Goal: Answer question/provide support

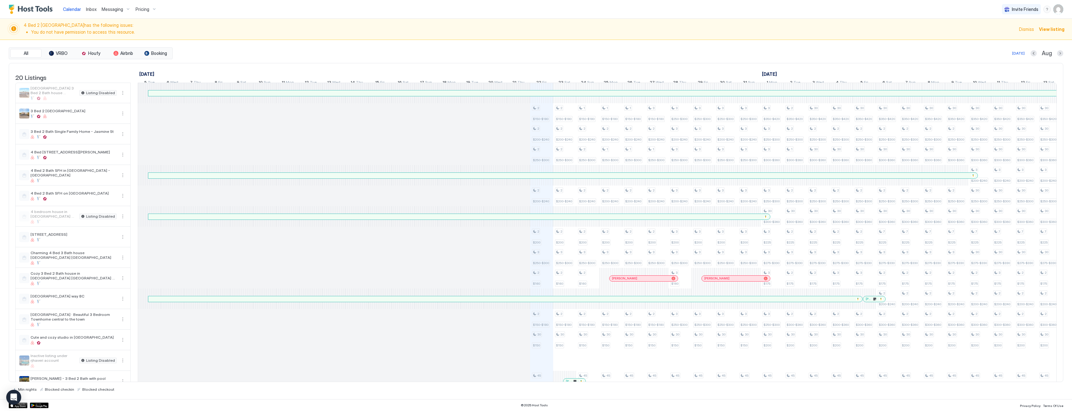
scroll to position [0, 237]
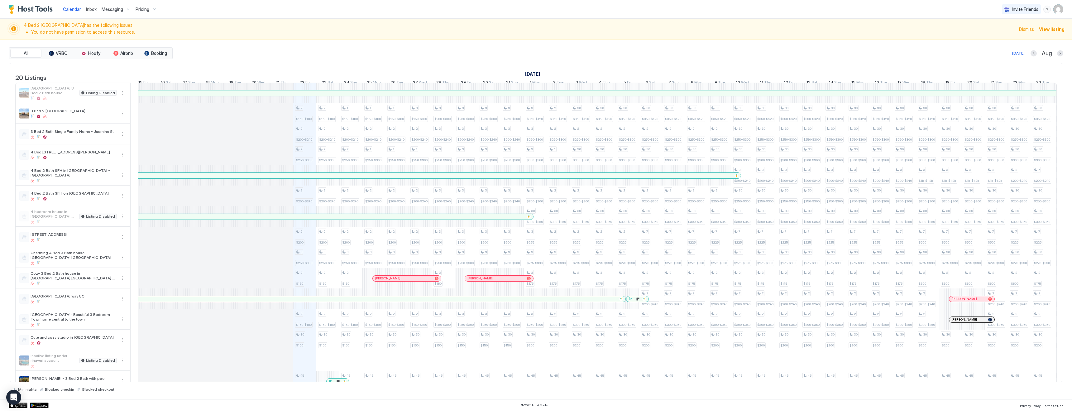
click at [89, 10] on span "Inbox" at bounding box center [91, 9] width 11 height 5
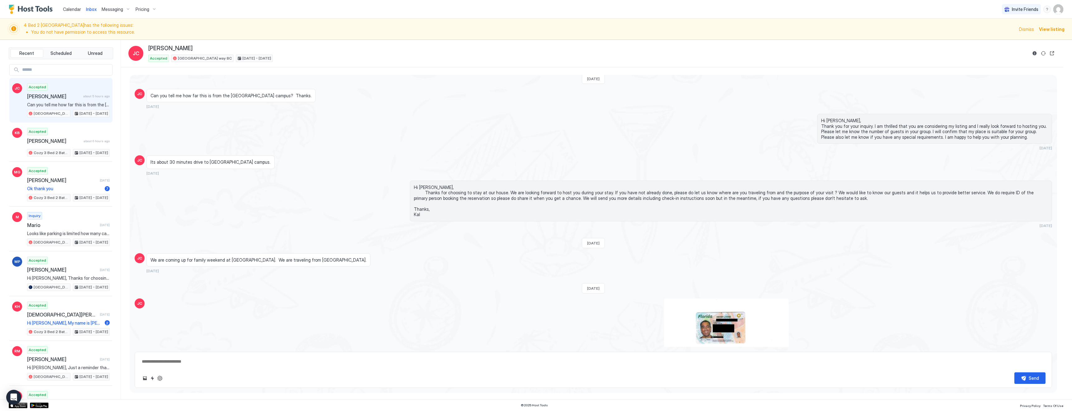
scroll to position [179, 0]
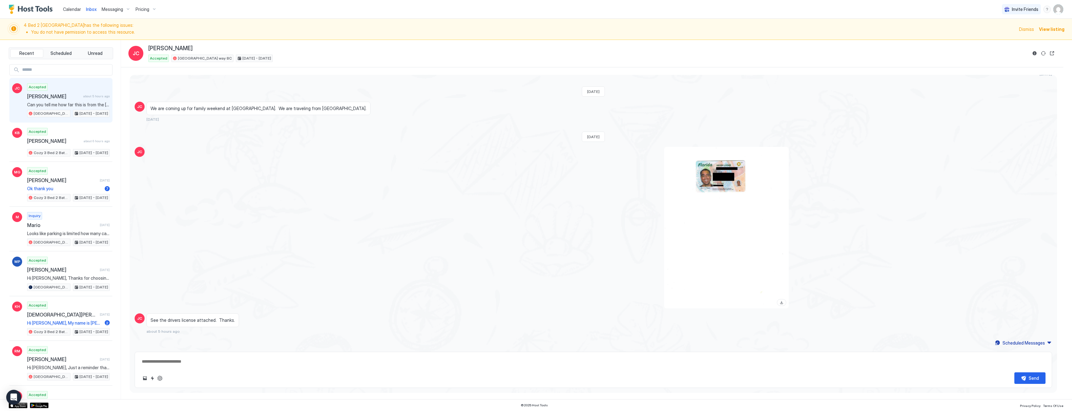
click at [145, 7] on span "Pricing" at bounding box center [143, 10] width 14 height 6
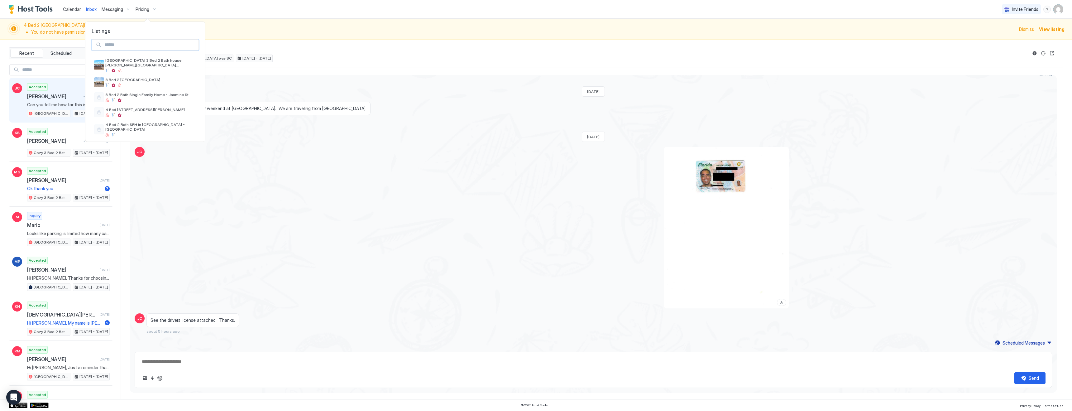
click at [145, 45] on input "Input Field" at bounding box center [150, 45] width 97 height 11
type input "***"
click at [146, 79] on div at bounding box center [142, 81] width 75 height 4
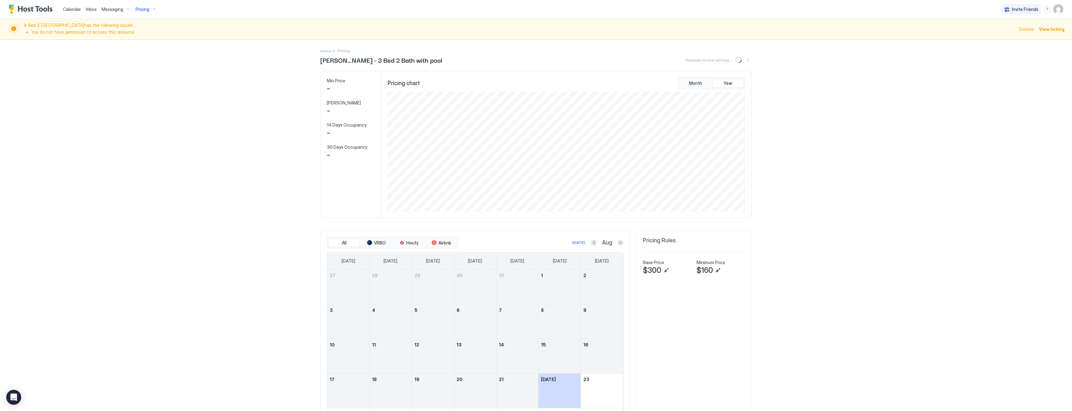
scroll to position [120, 359]
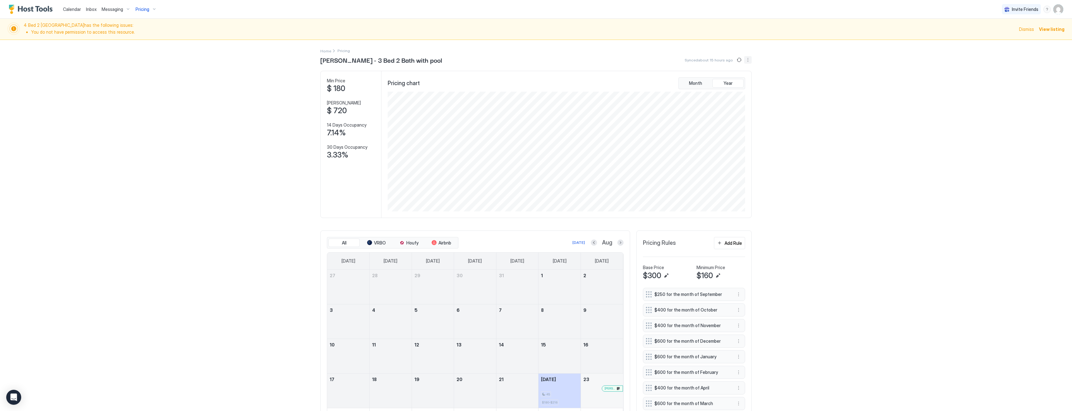
click at [749, 59] on button "More options" at bounding box center [747, 59] width 7 height 7
click at [735, 75] on div "Listing Settings" at bounding box center [734, 79] width 40 height 10
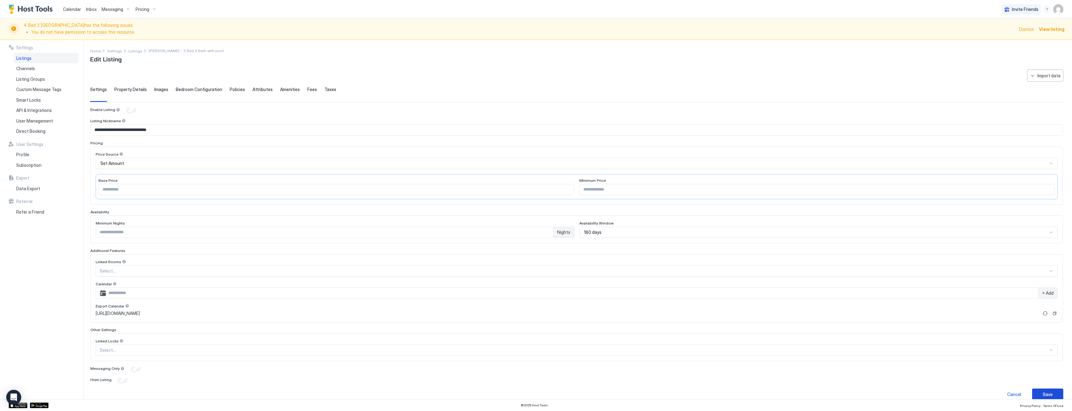
click at [1049, 393] on div "Save" at bounding box center [1048, 394] width 10 height 7
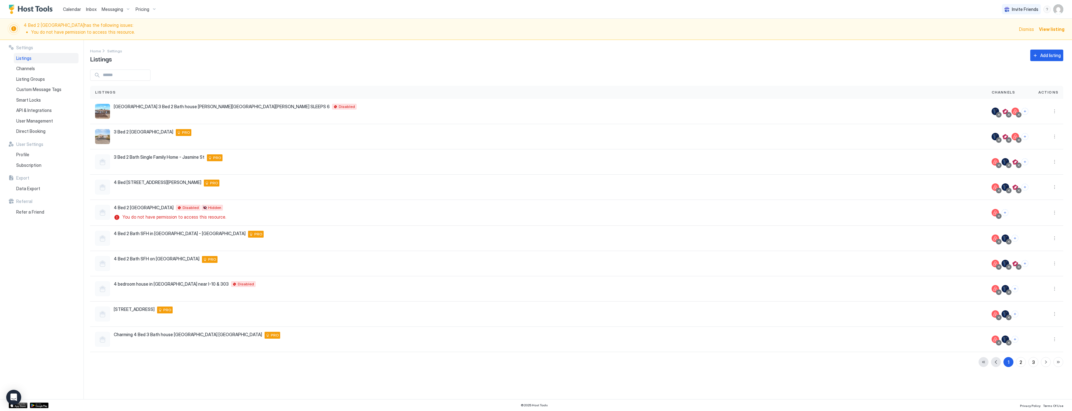
click at [91, 9] on span "Inbox" at bounding box center [91, 9] width 11 height 5
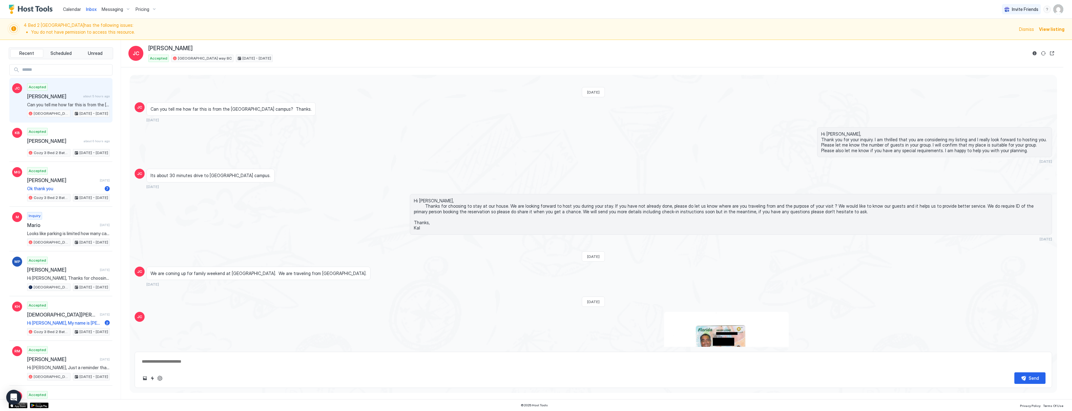
scroll to position [179, 0]
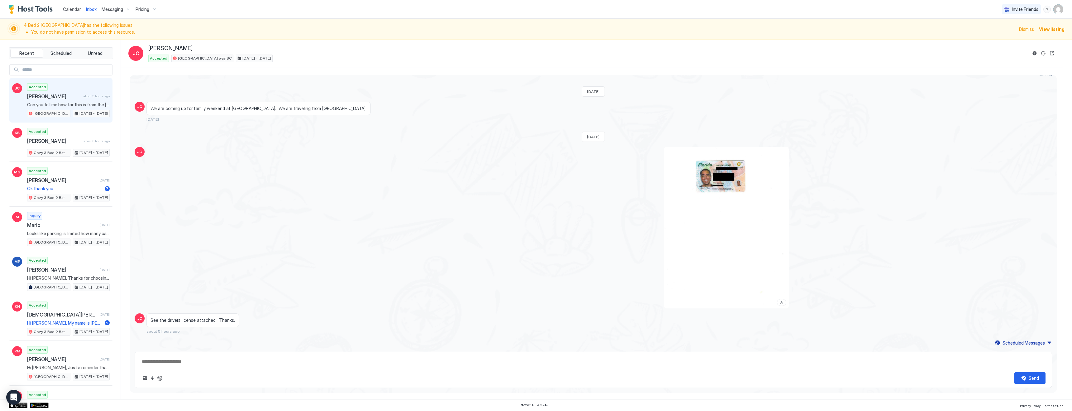
click at [113, 8] on span "Messaging" at bounding box center [113, 10] width 22 height 6
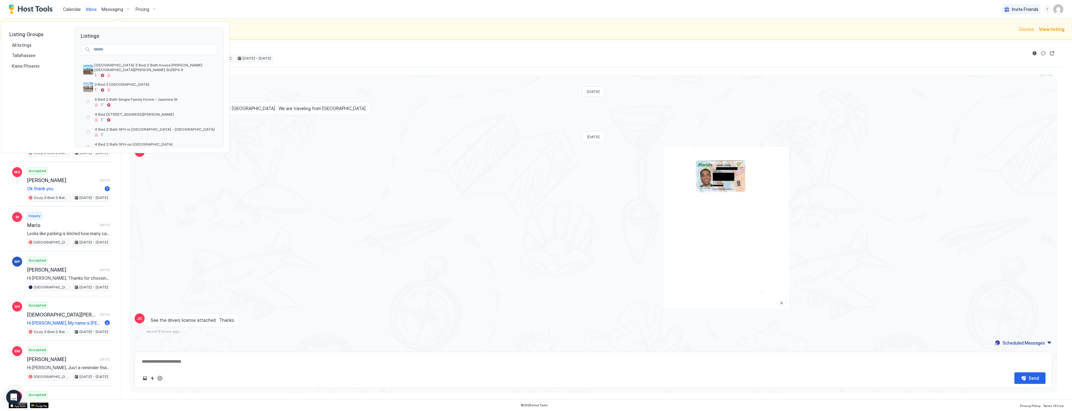
click at [121, 47] on input "Input Field" at bounding box center [154, 49] width 126 height 11
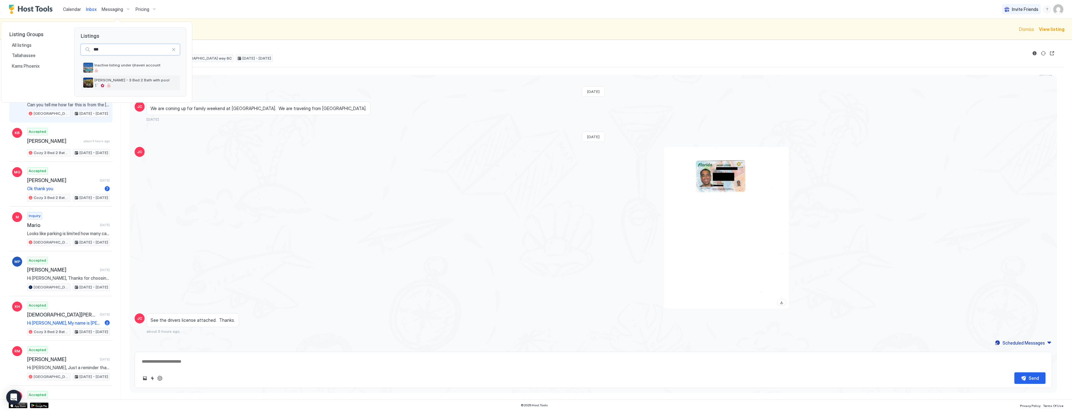
type input "***"
click at [130, 81] on span "[PERSON_NAME] - 3 Bed 2 Bath with pool" at bounding box center [135, 80] width 83 height 5
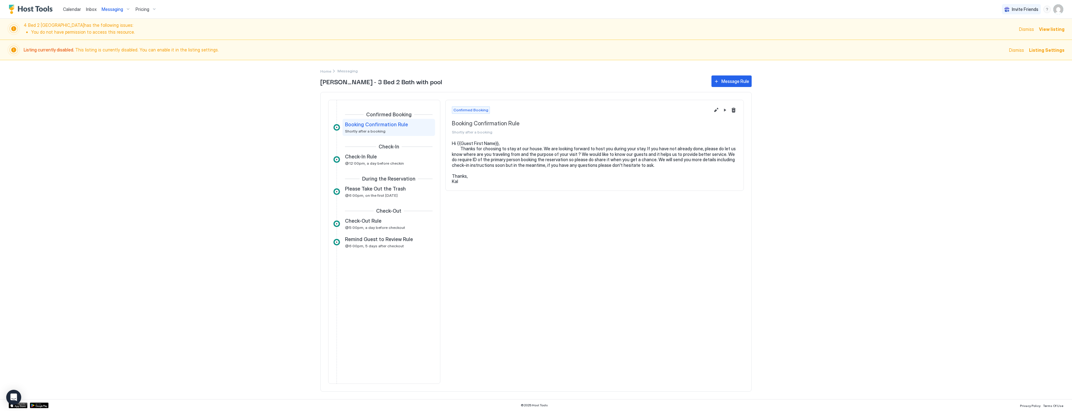
click at [379, 129] on span "Shortly after a booking" at bounding box center [365, 131] width 41 height 5
click at [380, 151] on div "Check-In Rule @12:00pm, a day before checkin" at bounding box center [389, 159] width 93 height 17
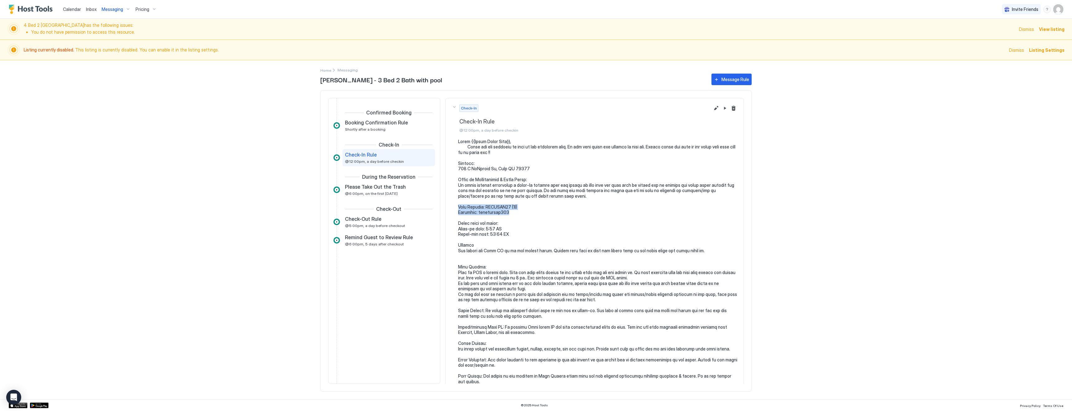
drag, startPoint x: 511, startPoint y: 212, endPoint x: 457, endPoint y: 206, distance: 54.6
click at [457, 206] on div at bounding box center [595, 297] width 286 height 316
copy pre "Wifi Network: NETGEAR00 (5G) Password: waterybird019"
drag, startPoint x: 532, startPoint y: 168, endPoint x: 452, endPoint y: 166, distance: 79.5
click at [452, 166] on div at bounding box center [595, 297] width 286 height 316
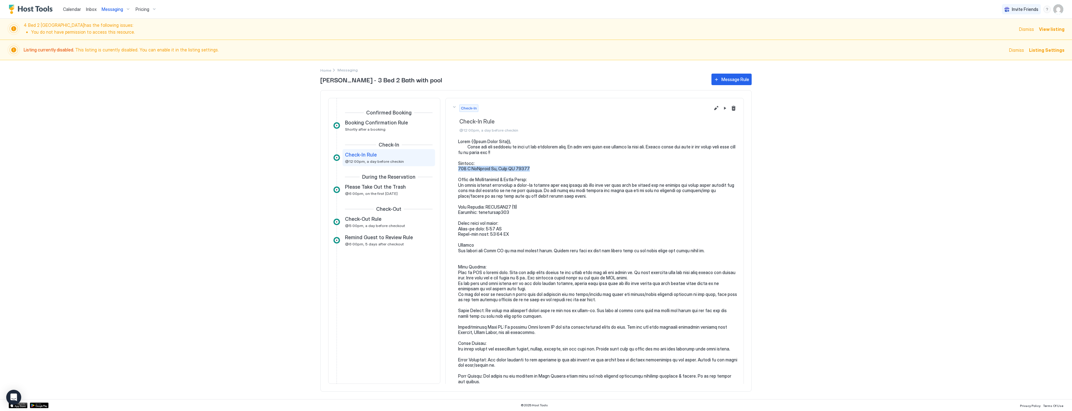
copy pre "942 W McLellan Rd, Mesa AZ 85201"
